Goal: Task Accomplishment & Management: Manage account settings

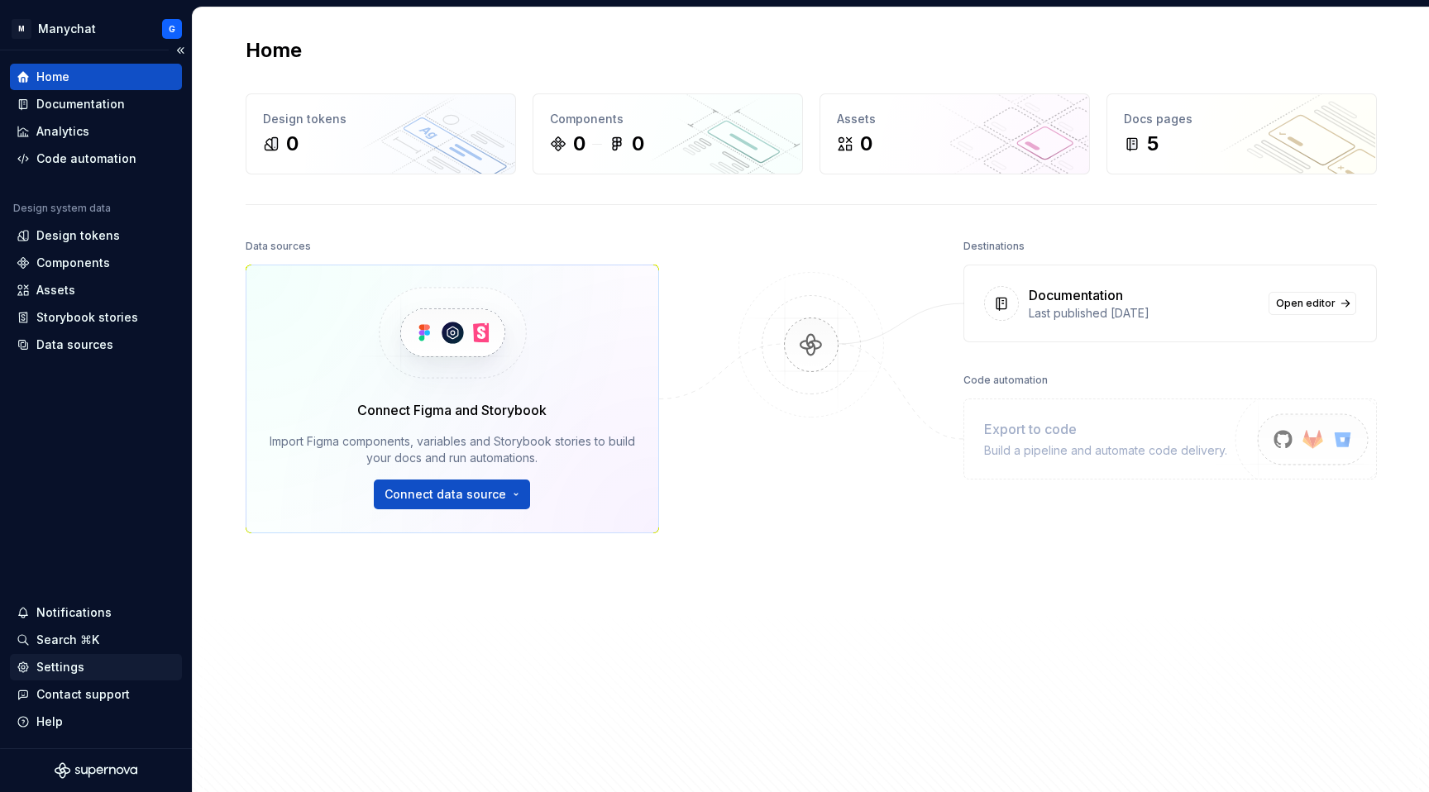
click at [52, 669] on div "Settings" at bounding box center [60, 667] width 48 height 17
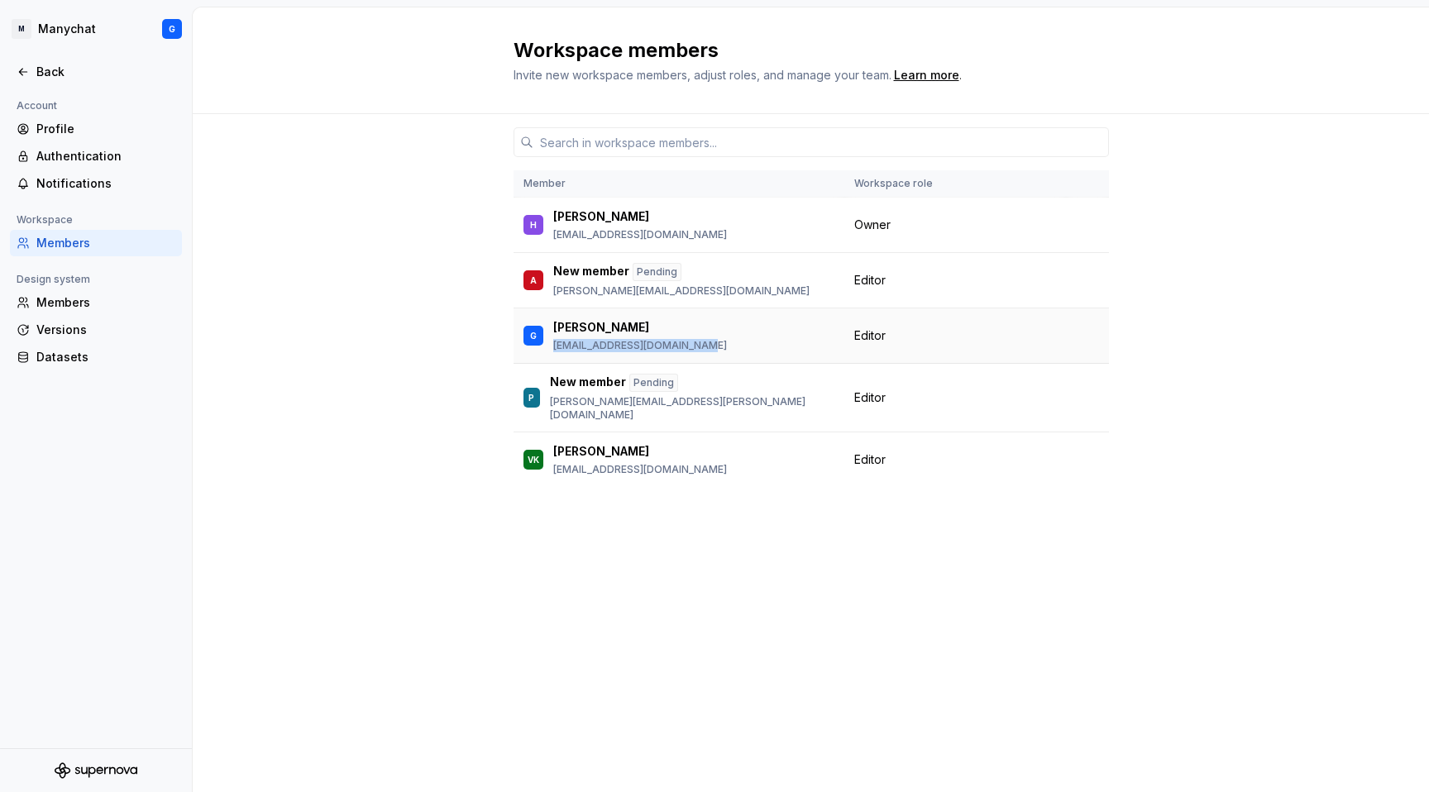
drag, startPoint x: 692, startPoint y: 358, endPoint x: 553, endPoint y: 337, distance: 140.4
click at [550, 337] on td "G George [EMAIL_ADDRESS][DOMAIN_NAME]" at bounding box center [678, 335] width 331 height 55
click at [705, 327] on div "G George [EMAIL_ADDRESS][DOMAIN_NAME]" at bounding box center [678, 335] width 311 height 35
drag, startPoint x: 696, startPoint y: 294, endPoint x: 552, endPoint y: 269, distance: 146.1
click at [552, 269] on div "A New member Pending [PERSON_NAME][EMAIL_ADDRESS][DOMAIN_NAME]" at bounding box center [678, 280] width 311 height 35
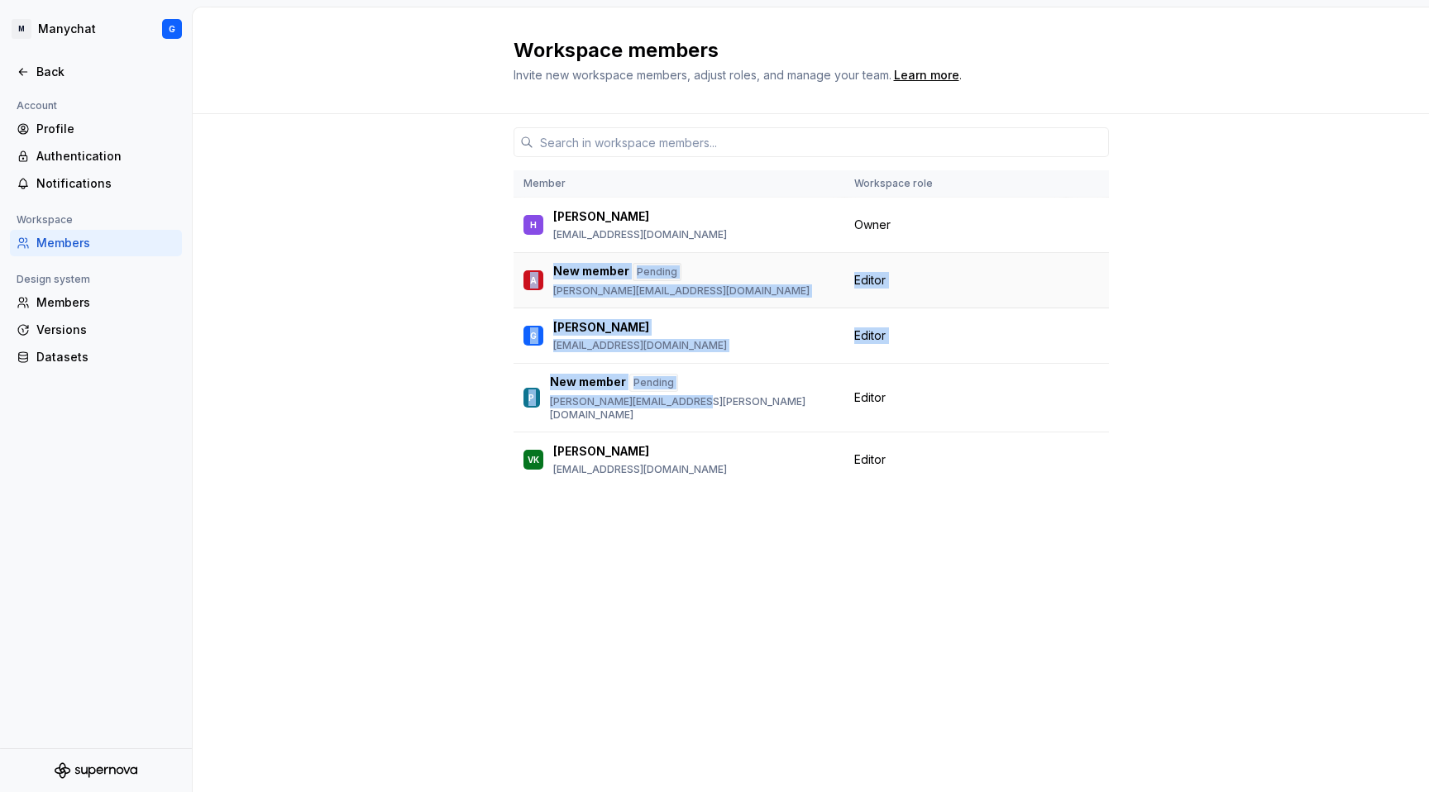
drag, startPoint x: 712, startPoint y: 401, endPoint x: 516, endPoint y: 262, distance: 240.2
click at [516, 262] on tbody "H Hugo [EMAIL_ADDRESS][DOMAIN_NAME] Owner A New member Pending [PERSON_NAME][EM…" at bounding box center [810, 343] width 595 height 290
click at [515, 262] on td "A New member Pending [PERSON_NAME][EMAIL_ADDRESS][DOMAIN_NAME]" at bounding box center [678, 280] width 331 height 55
drag, startPoint x: 516, startPoint y: 262, endPoint x: 902, endPoint y: 479, distance: 442.8
click at [902, 479] on div "Member Workspace role H Hugo [EMAIL_ADDRESS][DOMAIN_NAME] Owner A New member Pe…" at bounding box center [810, 421] width 595 height 615
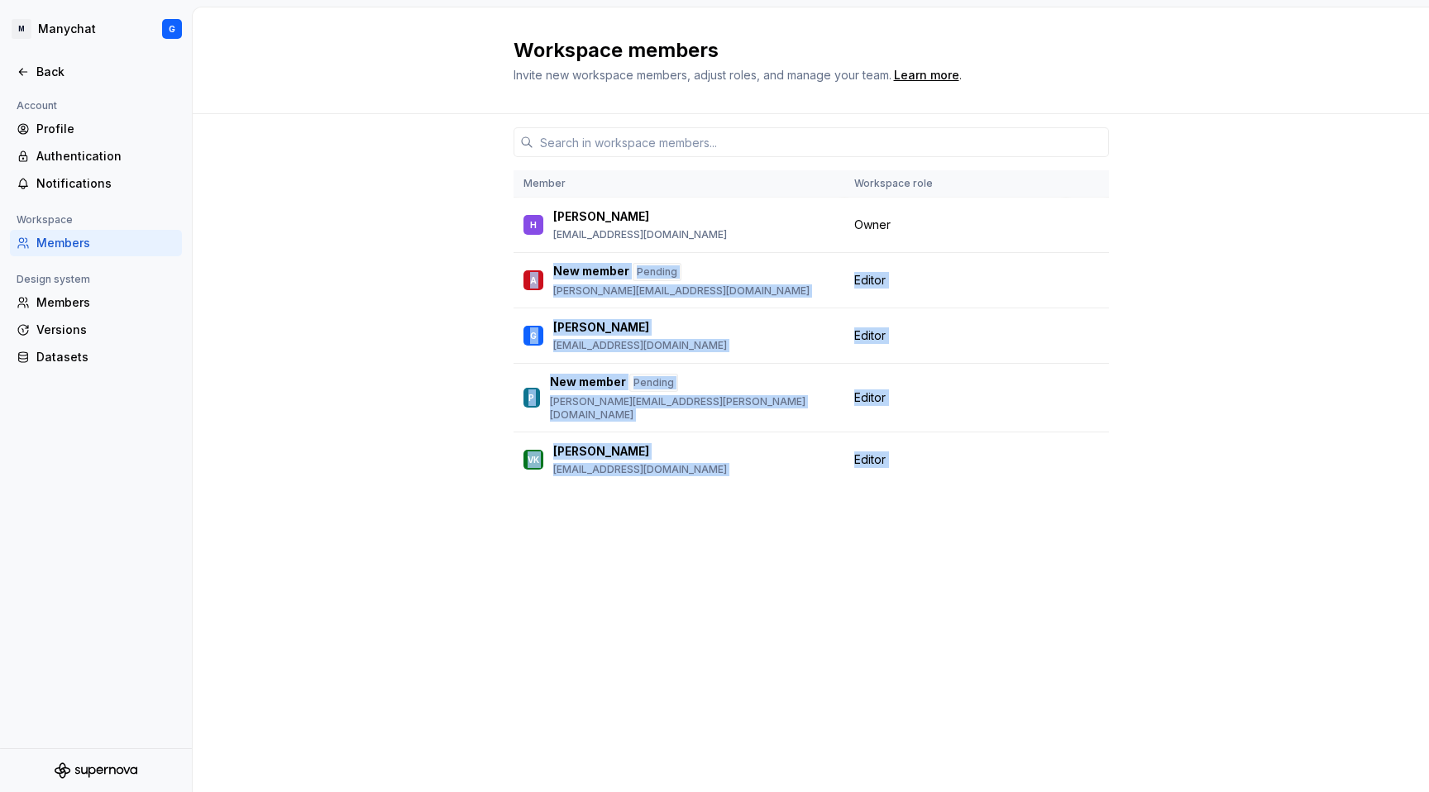
click at [902, 479] on div "Member Workspace role H Hugo [EMAIL_ADDRESS][DOMAIN_NAME] Owner A New member Pe…" at bounding box center [810, 421] width 595 height 615
drag, startPoint x: 981, startPoint y: 456, endPoint x: 511, endPoint y: 258, distance: 510.6
click at [511, 258] on div "Member Workspace role H Hugo [EMAIL_ADDRESS][DOMAIN_NAME] Owner A New member Pe…" at bounding box center [811, 453] width 1236 height 678
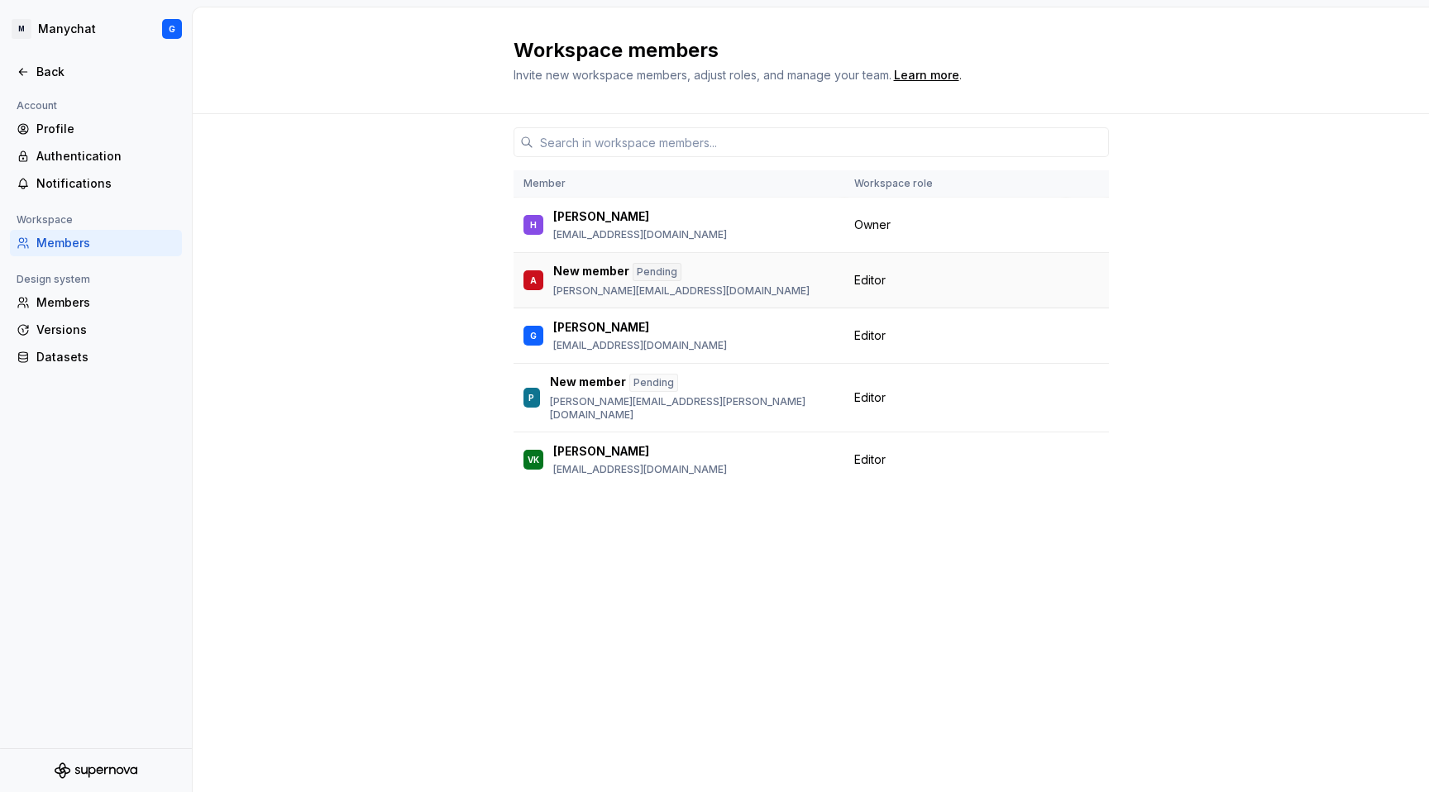
click at [521, 260] on td "A New member Pending [PERSON_NAME][EMAIL_ADDRESS][DOMAIN_NAME]" at bounding box center [678, 280] width 331 height 55
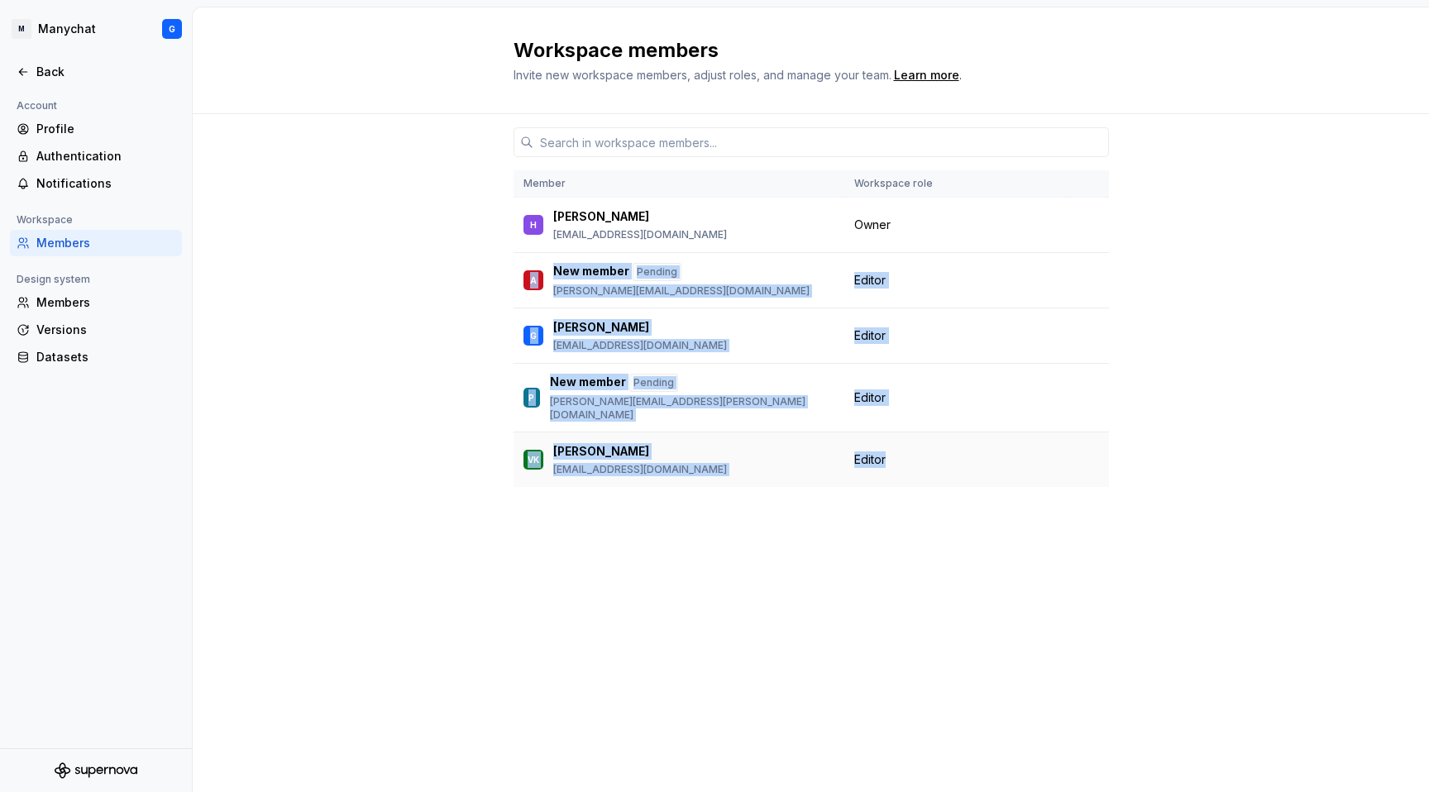
drag, startPoint x: 521, startPoint y: 260, endPoint x: 916, endPoint y: 438, distance: 433.7
click at [916, 438] on tbody "H Hugo [EMAIL_ADDRESS][DOMAIN_NAME] Owner A New member Pending [PERSON_NAME][EM…" at bounding box center [810, 343] width 595 height 290
click at [839, 559] on div "Member Workspace role H Hugo [EMAIL_ADDRESS][DOMAIN_NAME] Owner A New member Pe…" at bounding box center [810, 421] width 595 height 615
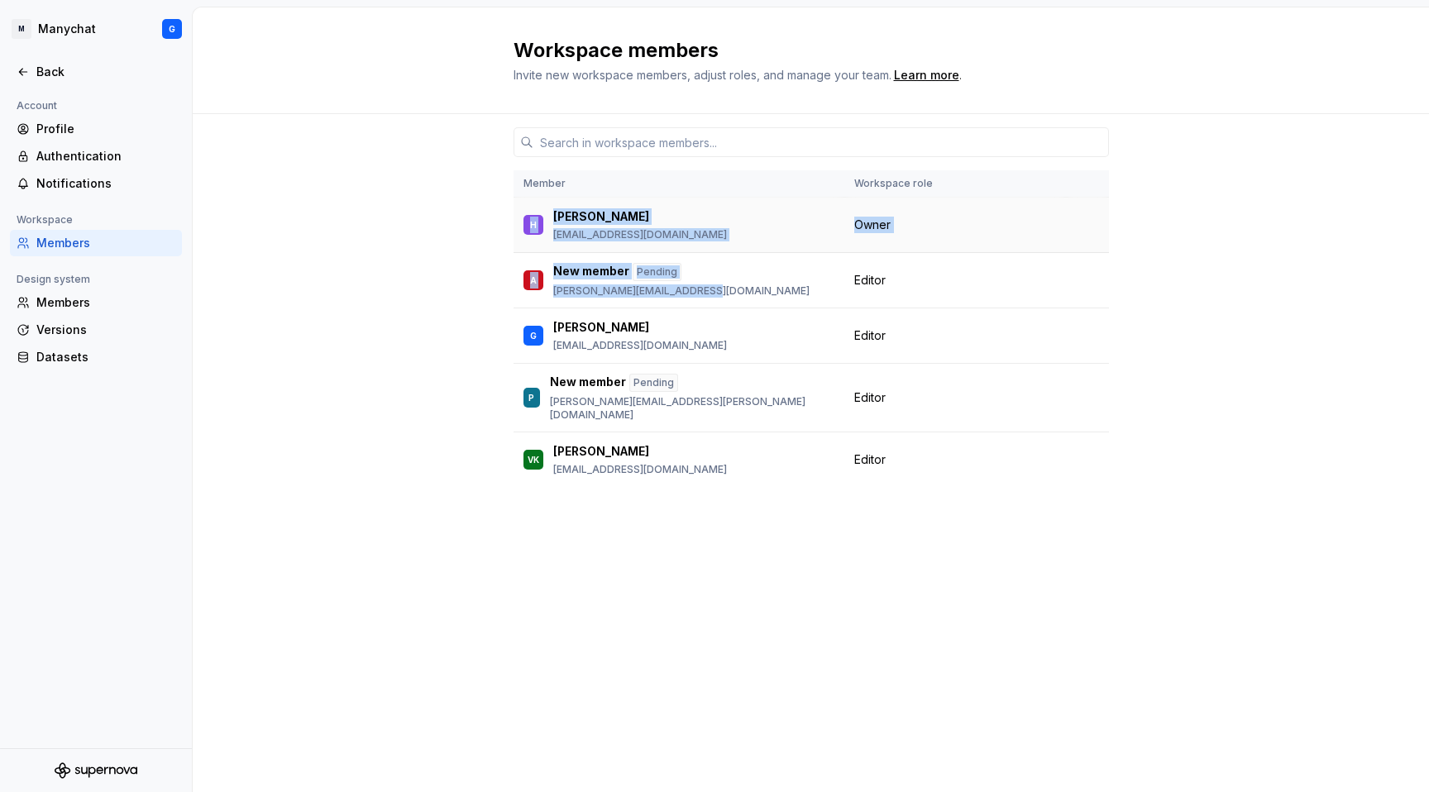
drag, startPoint x: 695, startPoint y: 297, endPoint x: 523, endPoint y: 201, distance: 196.2
click at [523, 200] on tbody "H Hugo [EMAIL_ADDRESS][DOMAIN_NAME] Owner A New member Pending [PERSON_NAME][EM…" at bounding box center [810, 343] width 595 height 290
click at [528, 203] on td "H Hugo [EMAIL_ADDRESS][DOMAIN_NAME]" at bounding box center [678, 225] width 331 height 55
drag, startPoint x: 528, startPoint y: 203, endPoint x: 766, endPoint y: 304, distance: 258.2
click at [766, 304] on tbody "H Hugo [EMAIL_ADDRESS][DOMAIN_NAME] Owner A New member Pending [PERSON_NAME][EM…" at bounding box center [810, 343] width 595 height 290
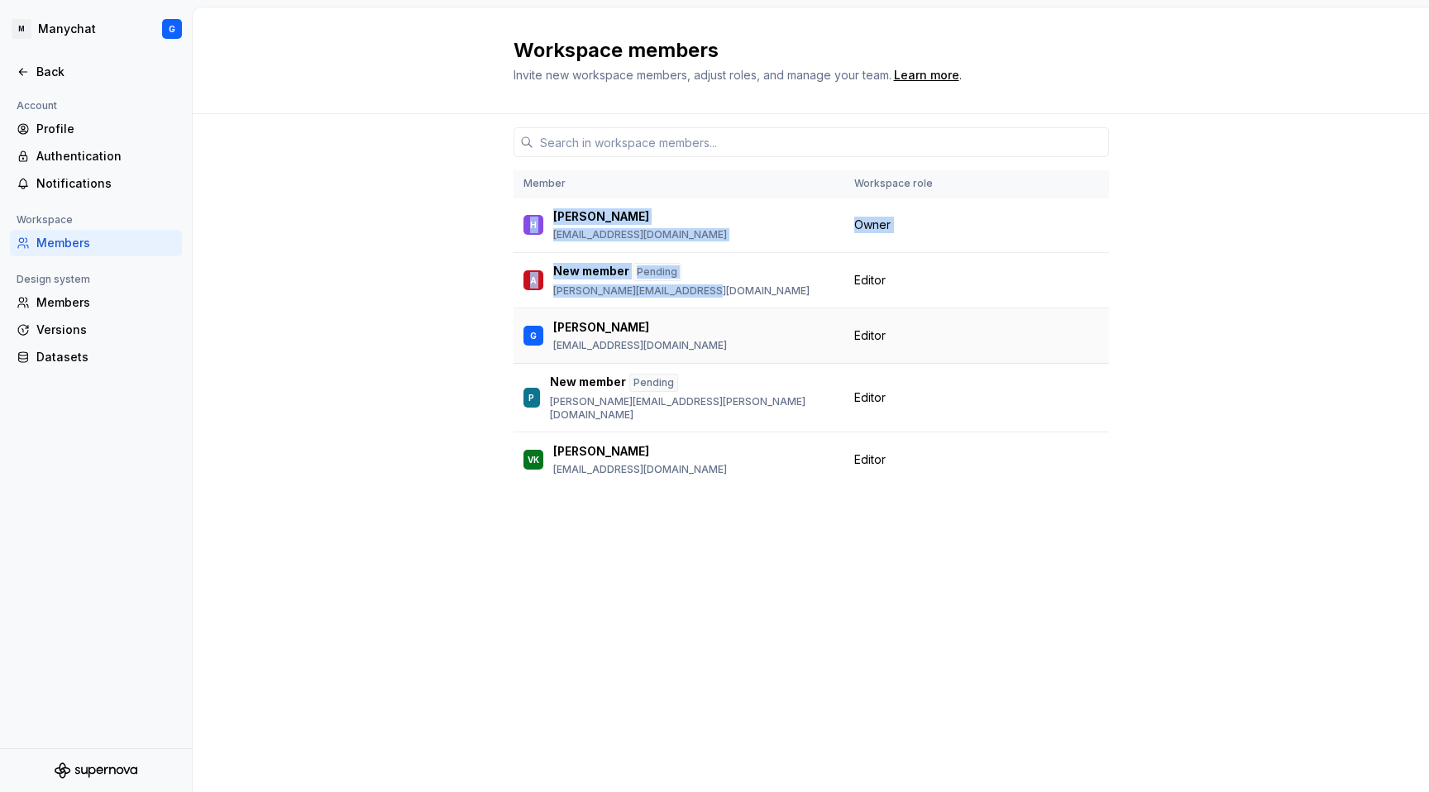
click at [930, 340] on div "Editor" at bounding box center [955, 335] width 202 height 17
drag, startPoint x: 702, startPoint y: 289, endPoint x: 551, endPoint y: 290, distance: 151.3
click at [551, 290] on div "A New member Pending [PERSON_NAME][EMAIL_ADDRESS][DOMAIN_NAME]" at bounding box center [678, 280] width 311 height 35
